Goal: Information Seeking & Learning: Compare options

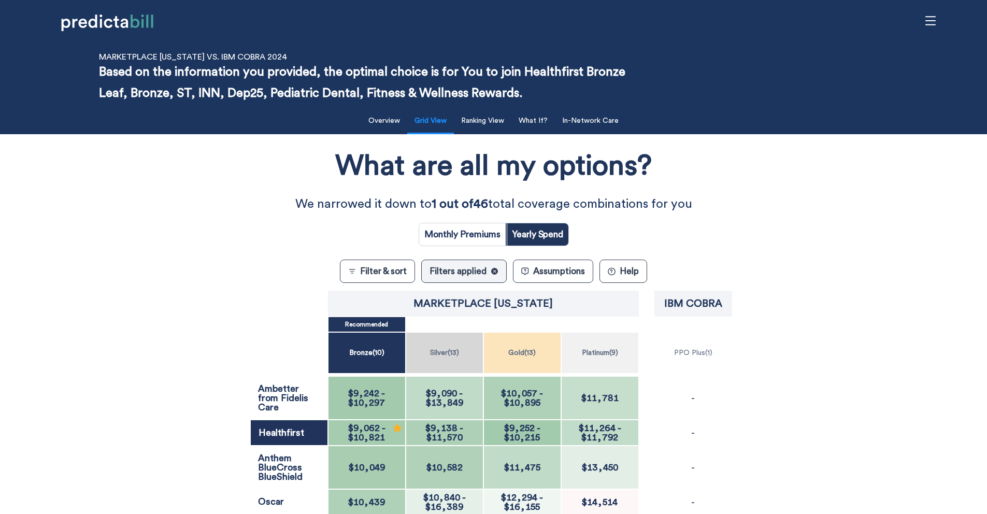
click at [479, 221] on div "Monthly Premiums Yearly Spend" at bounding box center [494, 231] width 150 height 32
click at [482, 239] on input "radio" at bounding box center [462, 234] width 87 height 22
radio input "true"
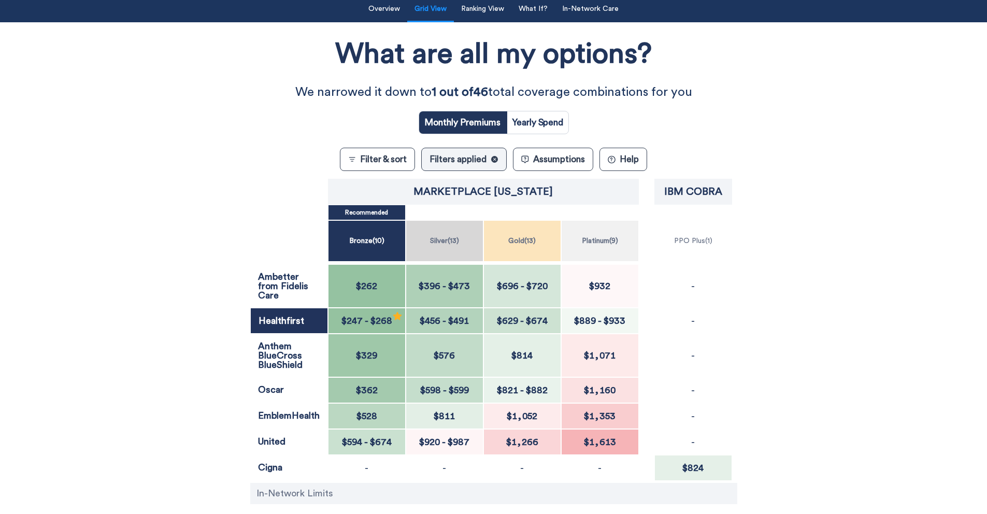
scroll to position [69, 0]
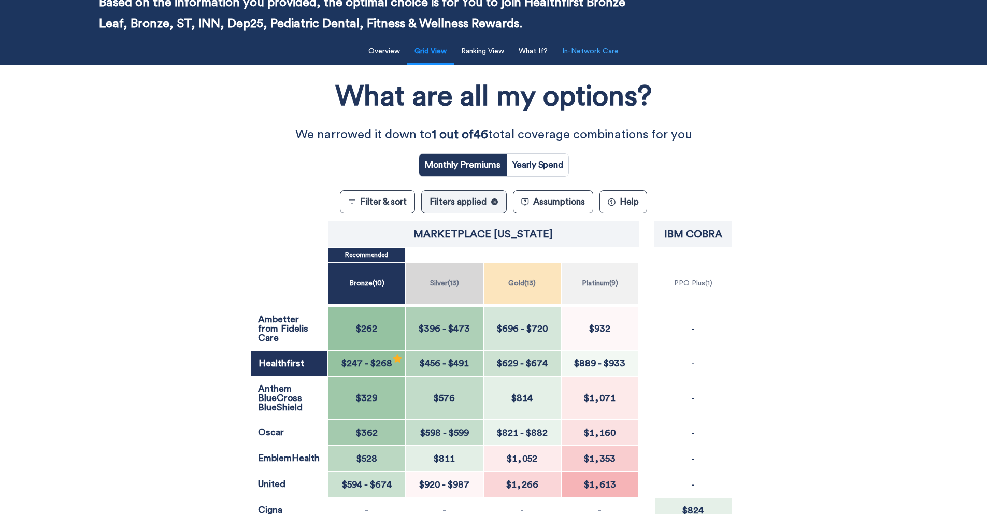
click at [582, 51] on button "In-Network Care" at bounding box center [590, 51] width 69 height 21
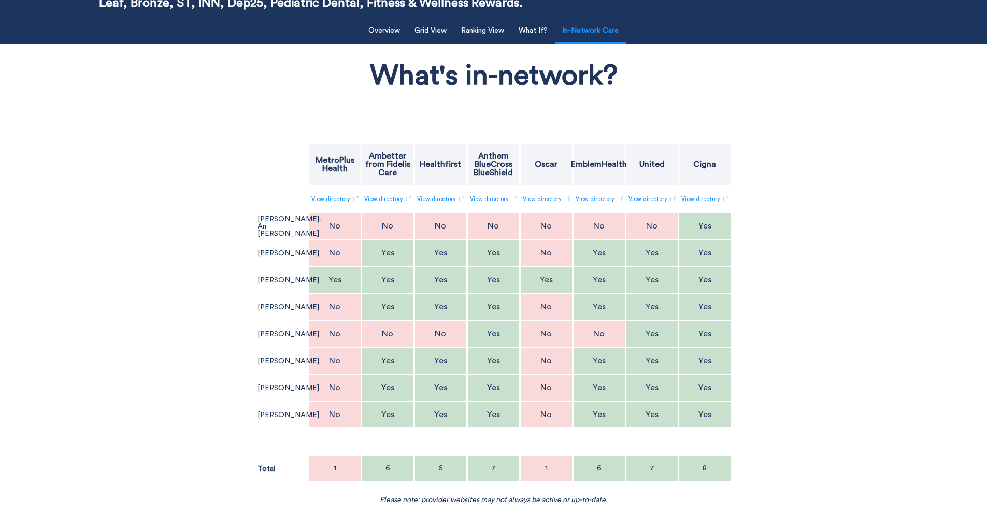
scroll to position [0, 0]
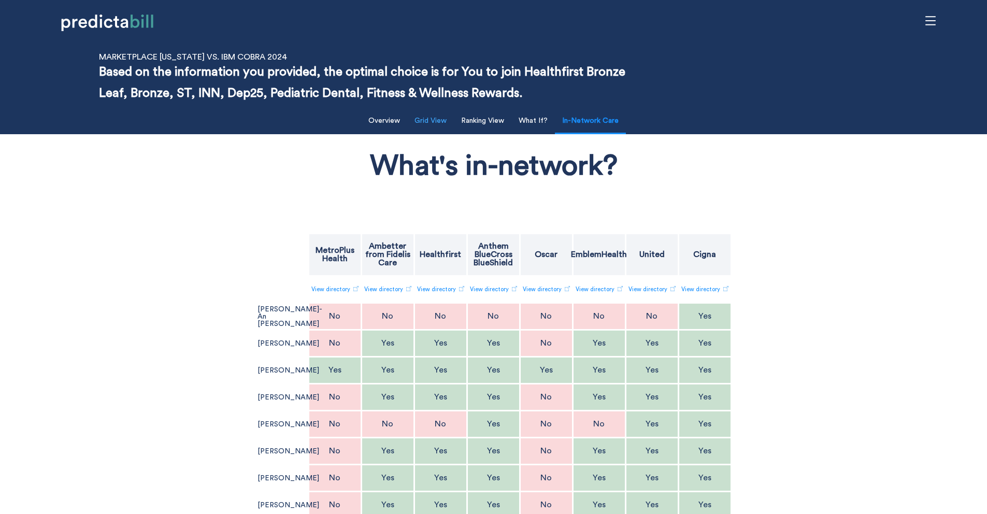
click at [441, 121] on button "Grid View" at bounding box center [430, 120] width 45 height 21
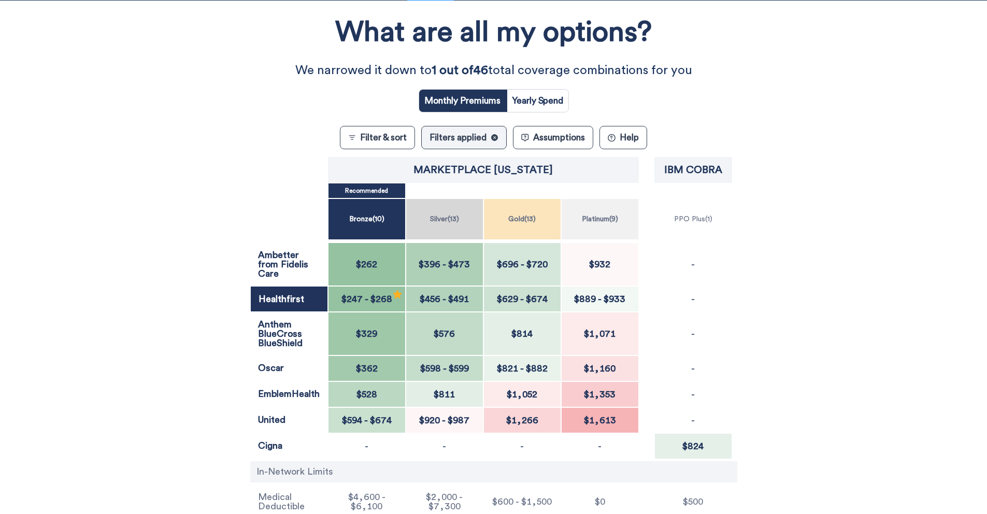
scroll to position [134, 0]
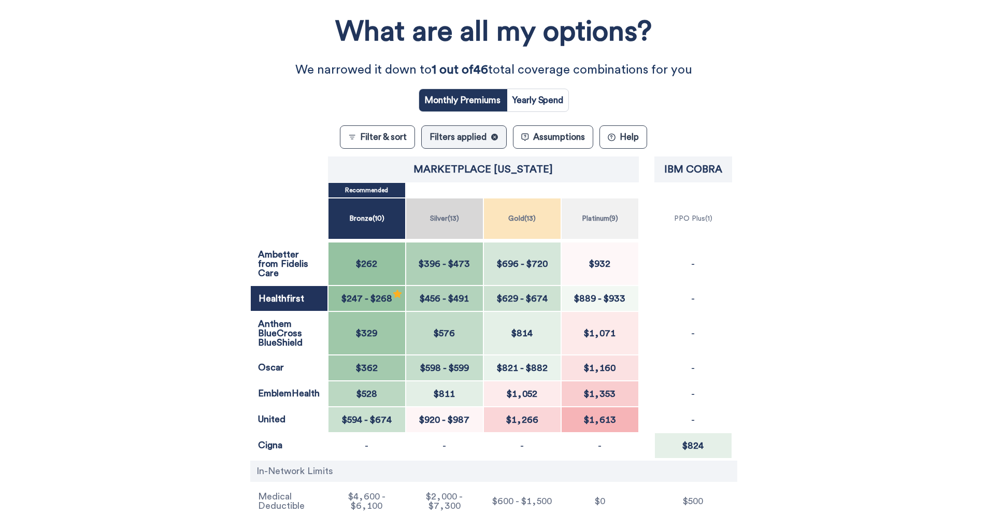
click at [95, 321] on div "Marketplace [US_STATE] IBM COBRA Recommended Bronze ( 10 ) Silver ( 13 ) Gold (…" at bounding box center [493, 359] width 889 height 411
